Goal: Register for event/course

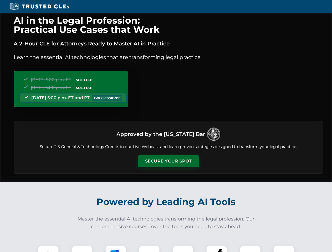
click at [168, 161] on button "Secure Your Spot" at bounding box center [168, 161] width 61 height 12
click at [48, 249] on img at bounding box center [48, 255] width 15 height 15
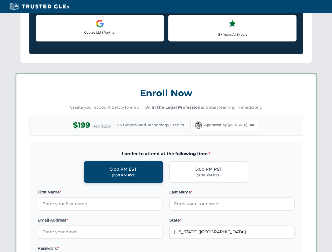
click at [116, 249] on label "Password *" at bounding box center [100, 248] width 125 height 6
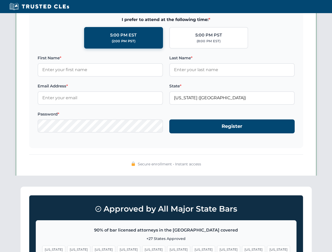
click at [242, 249] on span "[US_STATE]" at bounding box center [253, 250] width 23 height 8
